Goal: Information Seeking & Learning: Learn about a topic

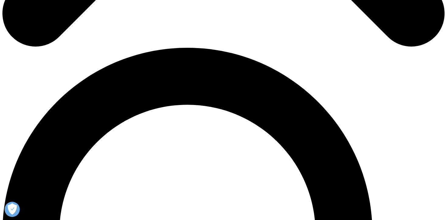
scroll to position [403, 0]
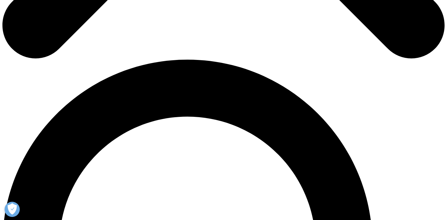
scroll to position [424, 0]
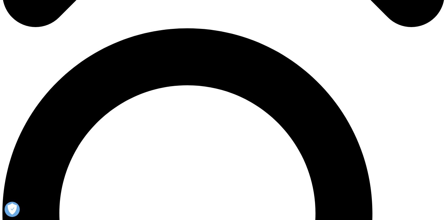
drag, startPoint x: 306, startPoint y: 34, endPoint x: 335, endPoint y: 34, distance: 28.9
copy p "monolithic"
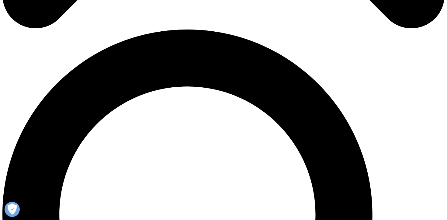
scroll to position [412, 0]
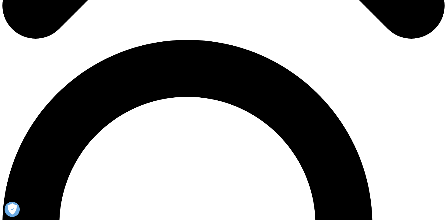
drag, startPoint x: 224, startPoint y: 51, endPoint x: 315, endPoint y: 49, distance: 91.3
drag, startPoint x: 317, startPoint y: 50, endPoint x: 224, endPoint y: 50, distance: 92.5
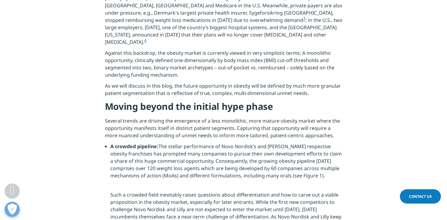
click at [103, 59] on section "The arrival of highly effective weight loss pharmacotherapies marked an inflect…" at bounding box center [223, 47] width 447 height 420
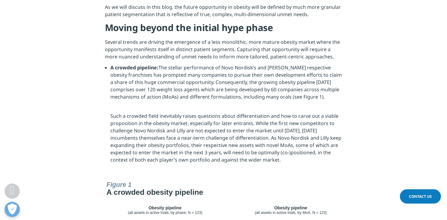
scroll to position [491, 0]
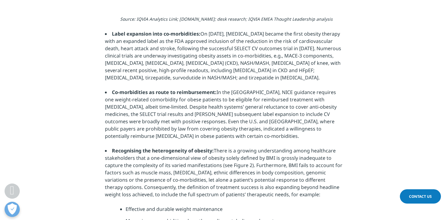
scroll to position [804, 0]
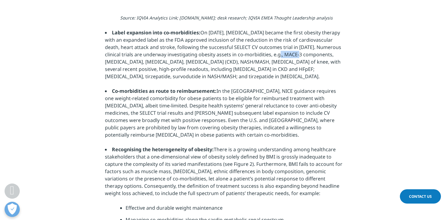
drag, startPoint x: 283, startPoint y: 45, endPoint x: 303, endPoint y: 47, distance: 20.2
click at [303, 47] on li "Label expansion into co-morbidities: On [DATE], [MEDICAL_DATA] became the first…" at bounding box center [224, 54] width 238 height 51
click at [360, 57] on section "Source: IQVIA Analytics Link; [DOMAIN_NAME]; desk research; IQVIA EMEA Thought …" at bounding box center [223, 131] width 447 height 265
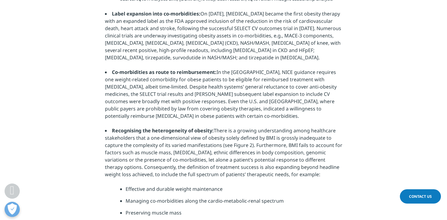
scroll to position [822, 0]
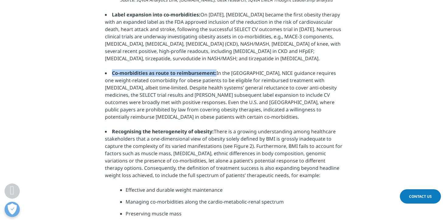
drag, startPoint x: 215, startPoint y: 66, endPoint x: 109, endPoint y: 63, distance: 106.2
click at [109, 69] on li "Co-morbidities as route to reimbursement: In the [GEOGRAPHIC_DATA], NICE guidan…" at bounding box center [224, 94] width 238 height 51
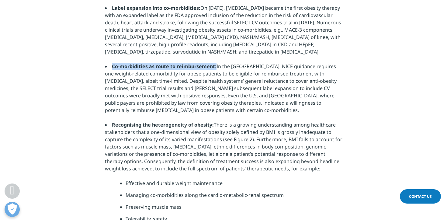
scroll to position [846, 0]
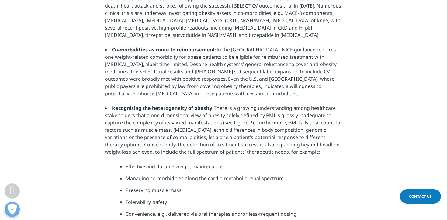
click at [340, 90] on div "Source: IQVIA Analytics Link; [DOMAIN_NAME]; desk research; IQVIA EMEA Thought …" at bounding box center [224, 97] width 238 height 249
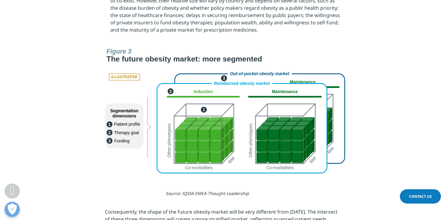
scroll to position [1496, 0]
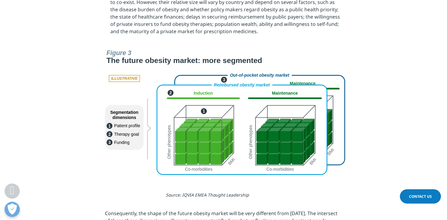
drag, startPoint x: 354, startPoint y: 88, endPoint x: 261, endPoint y: 80, distance: 93.7
click at [261, 80] on div at bounding box center [223, 111] width 341 height 129
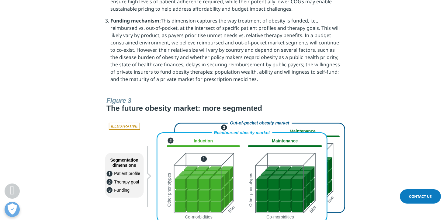
scroll to position [1459, 0]
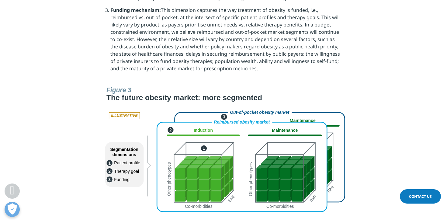
click at [145, 59] on li "Funding mechanism: This dimension captures the way treatment of obesity is fund…" at bounding box center [226, 45] width 232 height 78
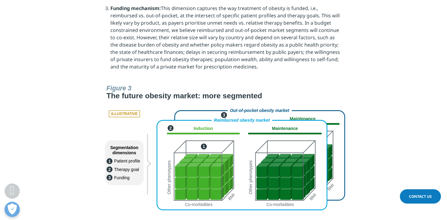
scroll to position [1459, 0]
